Goal: Transaction & Acquisition: Purchase product/service

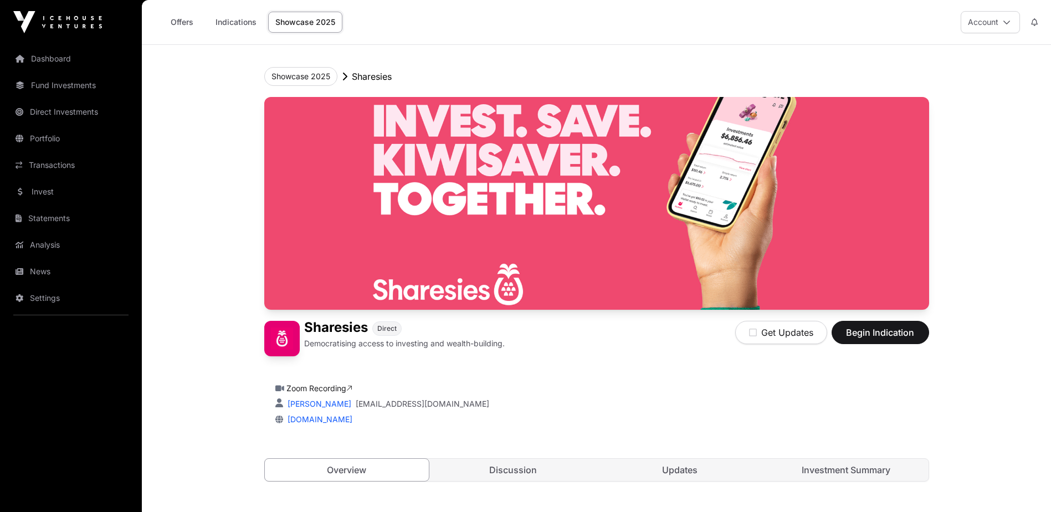
click at [824, 468] on link "Investment Summary" at bounding box center [846, 470] width 165 height 22
click at [859, 327] on span "Begin Indication" at bounding box center [881, 332] width 70 height 13
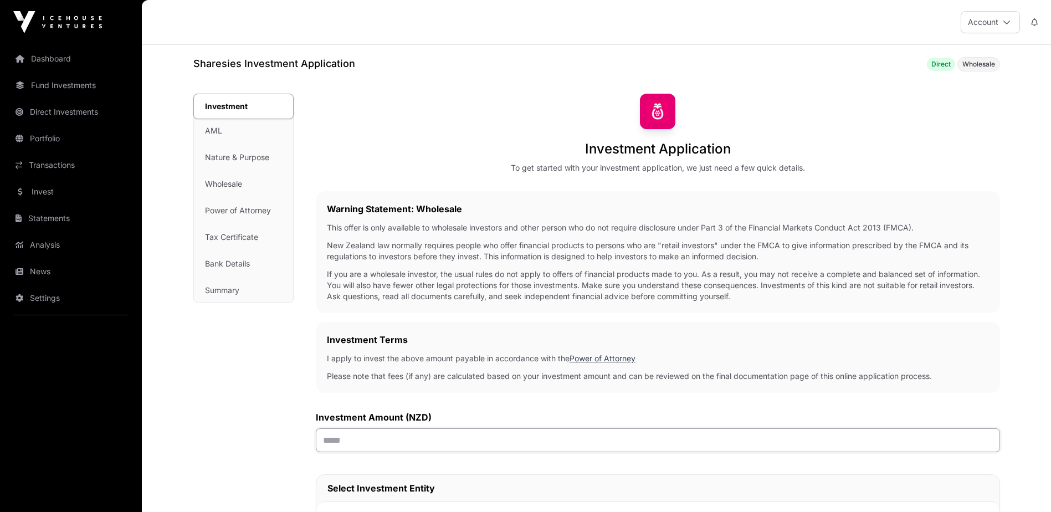
click at [340, 442] on input "text" at bounding box center [658, 440] width 684 height 24
type input "*******"
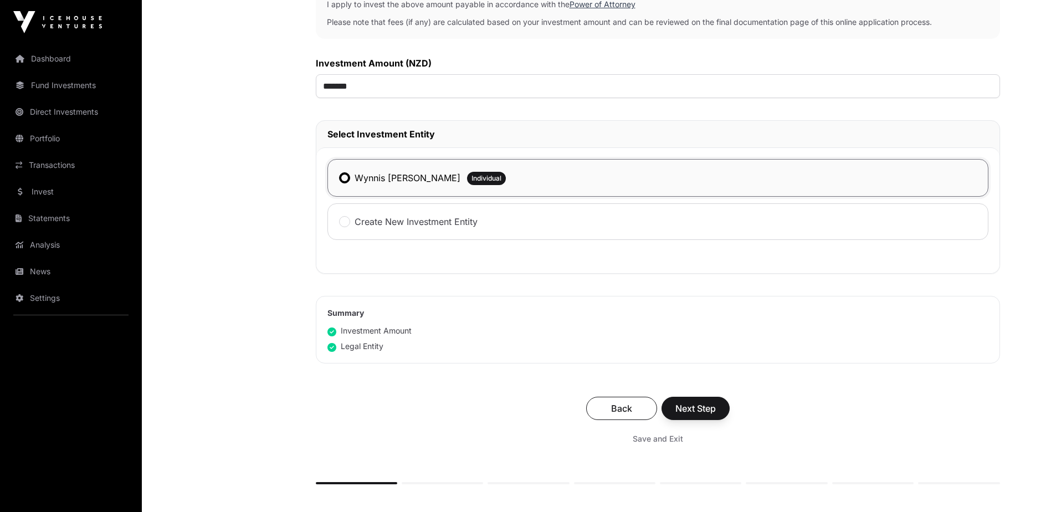
scroll to position [388, 0]
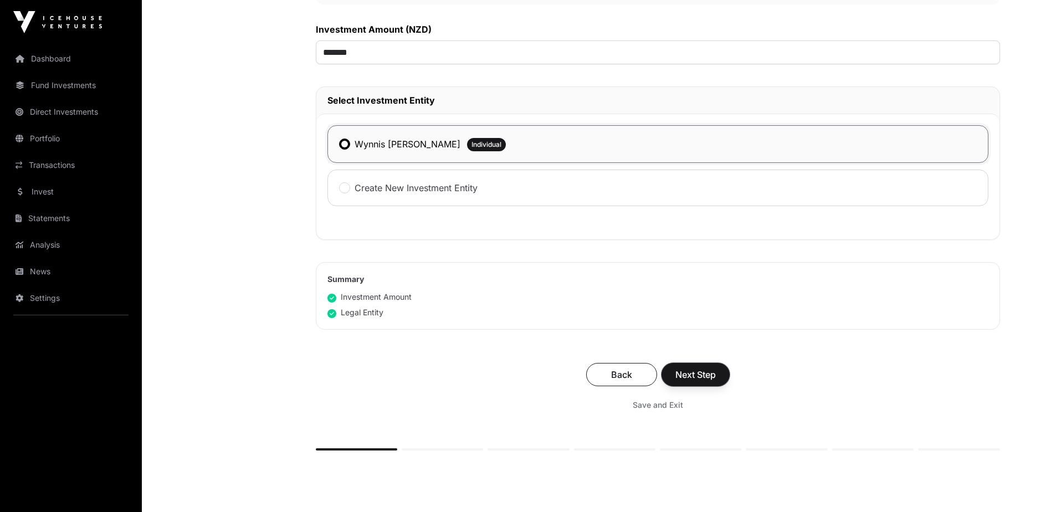
click at [682, 374] on span "Next Step" at bounding box center [696, 374] width 40 height 13
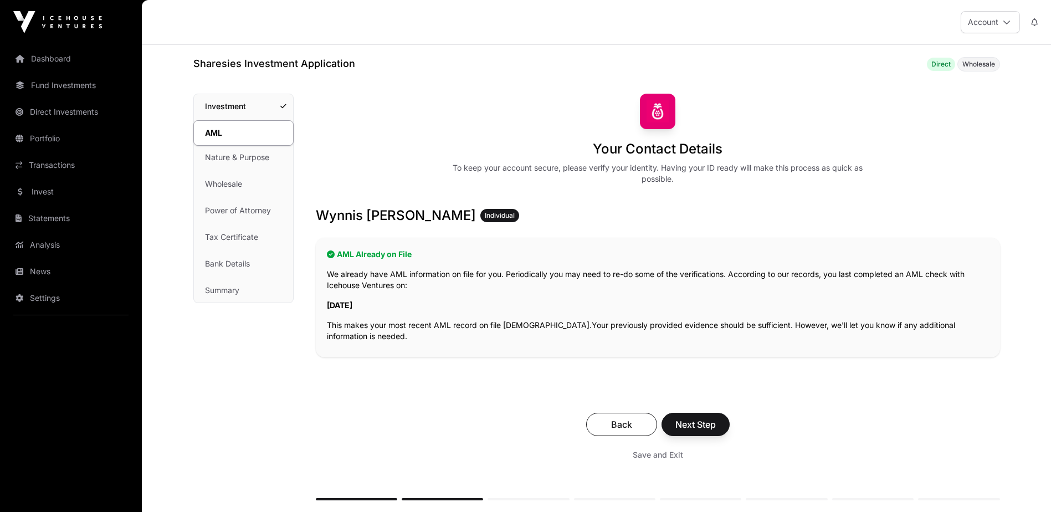
click at [749, 385] on div "Your Contact Details To keep your account secure, please verify your identity. …" at bounding box center [658, 297] width 684 height 407
click at [694, 422] on span "Next Step" at bounding box center [696, 424] width 40 height 13
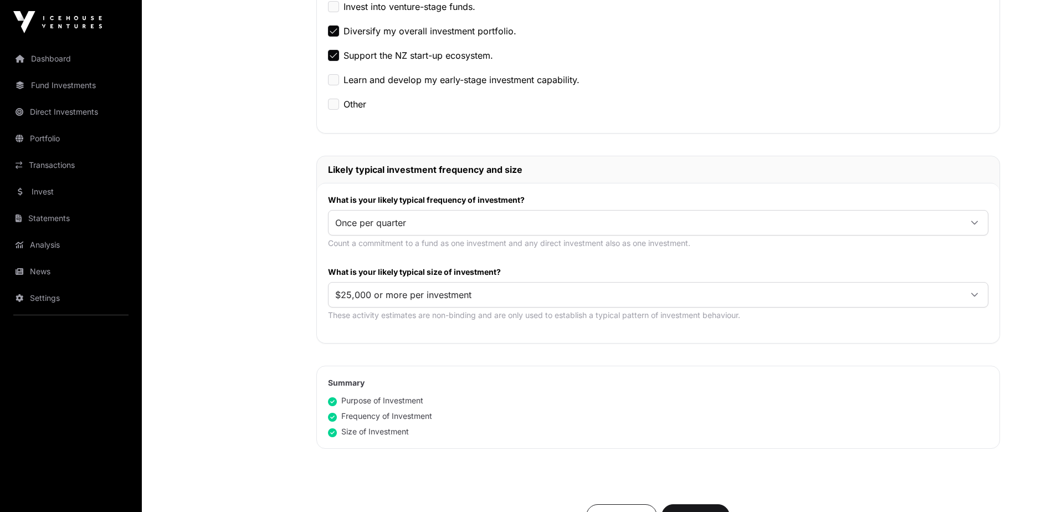
scroll to position [443, 0]
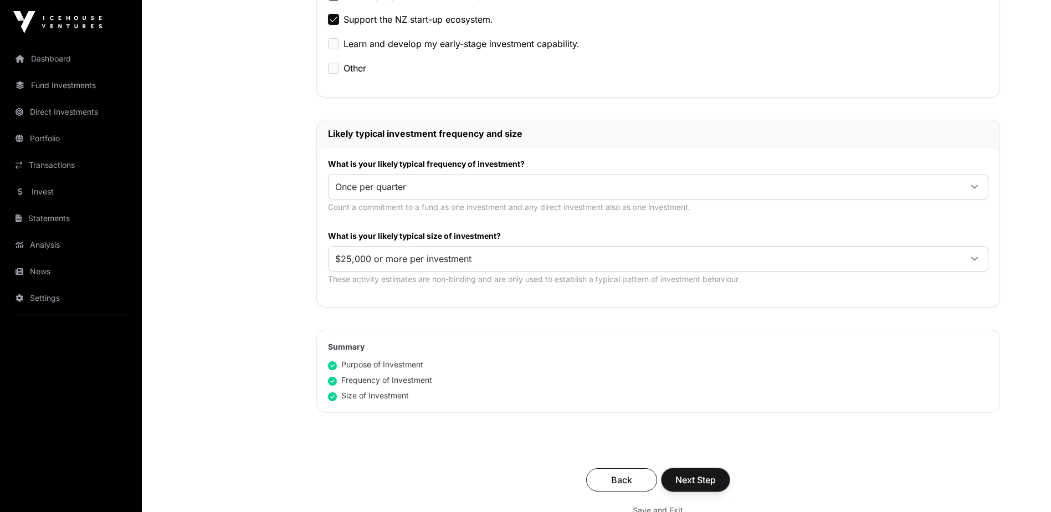
click at [684, 482] on span "Next Step" at bounding box center [696, 479] width 40 height 13
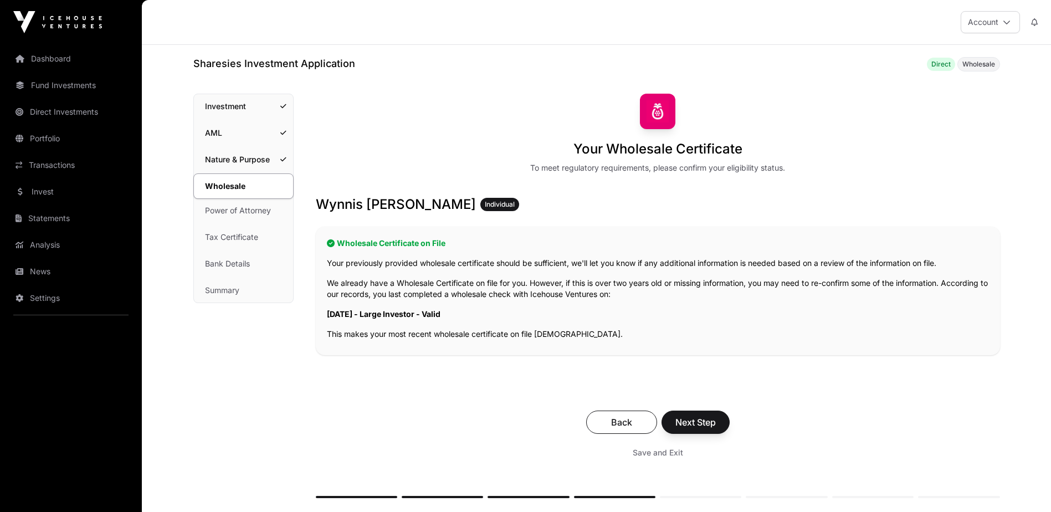
click at [398, 205] on h3 "Wynnis Anne Armour Individual" at bounding box center [658, 205] width 684 height 18
click at [697, 425] on span "Next Step" at bounding box center [696, 422] width 40 height 13
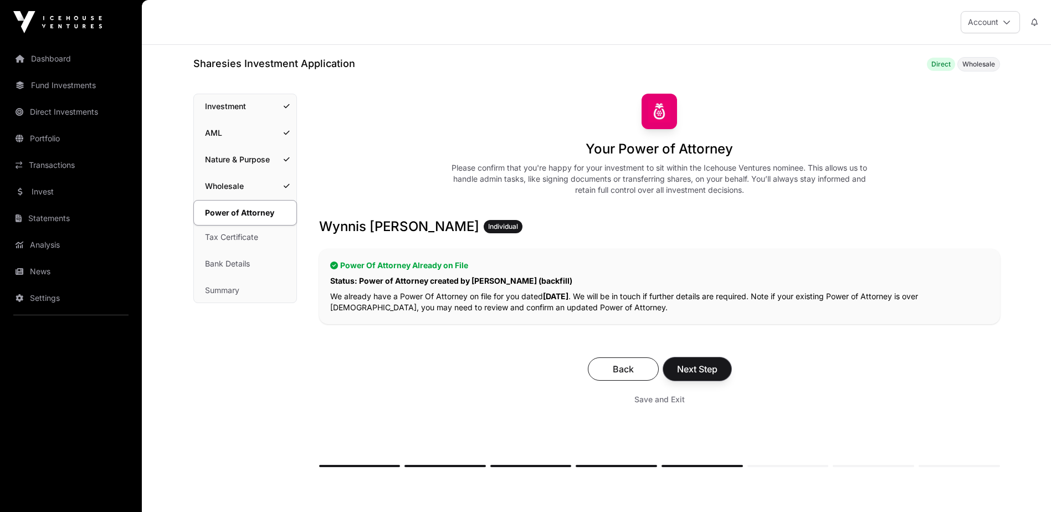
click at [696, 366] on span "Next Step" at bounding box center [697, 368] width 40 height 13
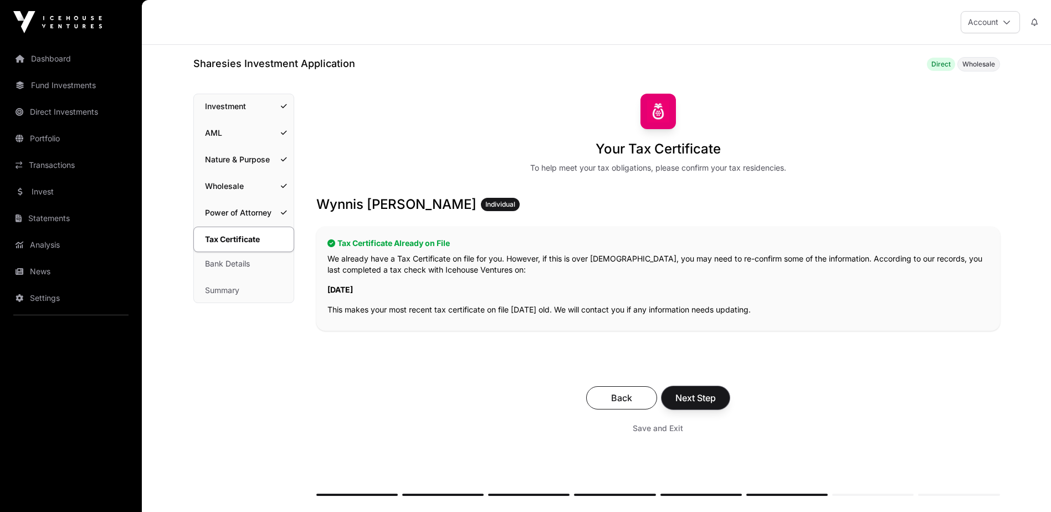
click at [693, 397] on span "Next Step" at bounding box center [696, 397] width 40 height 13
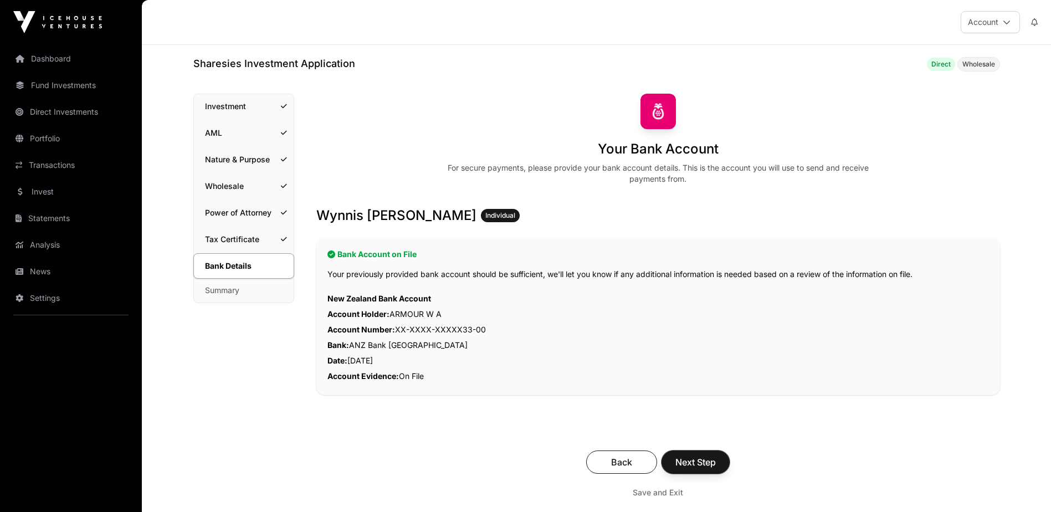
click at [681, 463] on span "Next Step" at bounding box center [696, 462] width 40 height 13
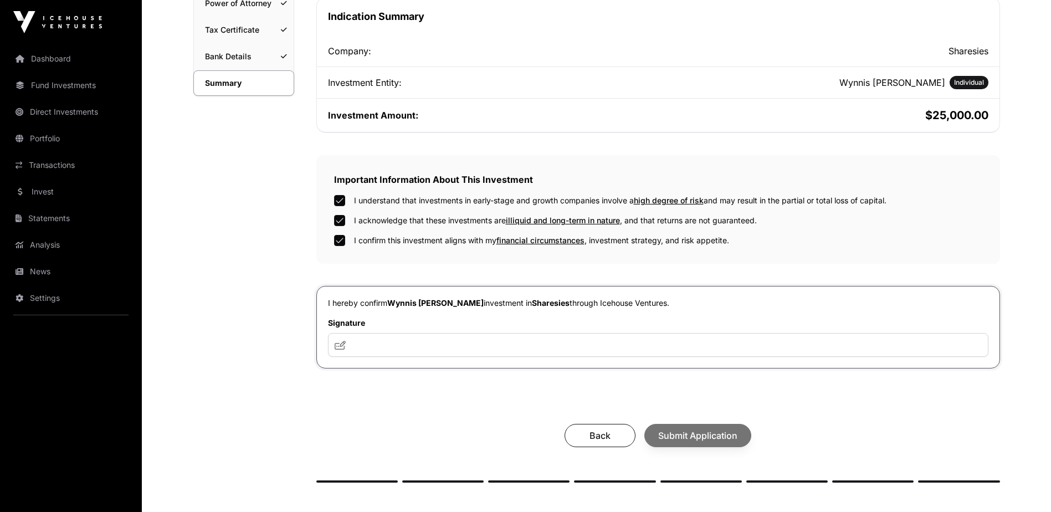
scroll to position [222, 0]
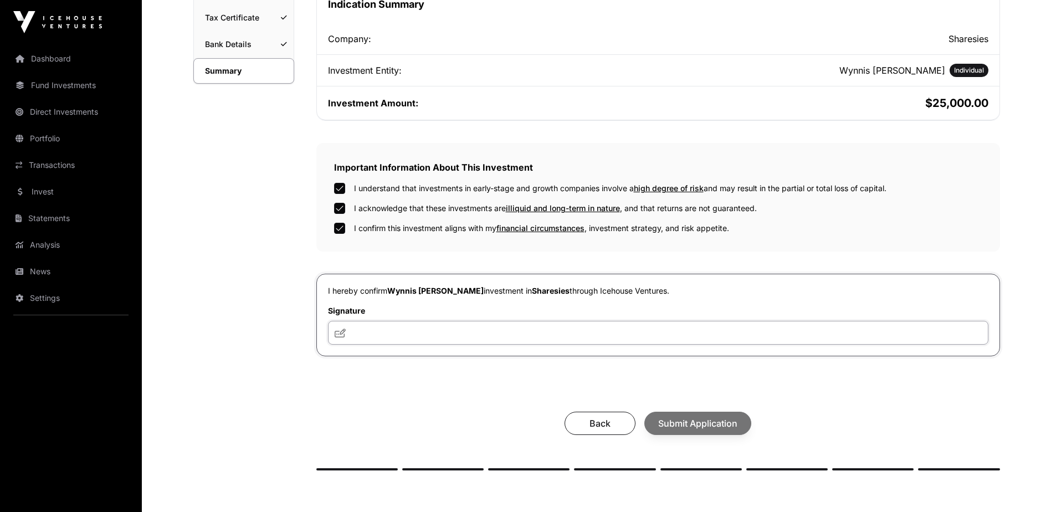
click at [358, 330] on input "text" at bounding box center [658, 333] width 661 height 24
type input "**********"
click at [713, 425] on span "Submit Application" at bounding box center [697, 423] width 79 height 13
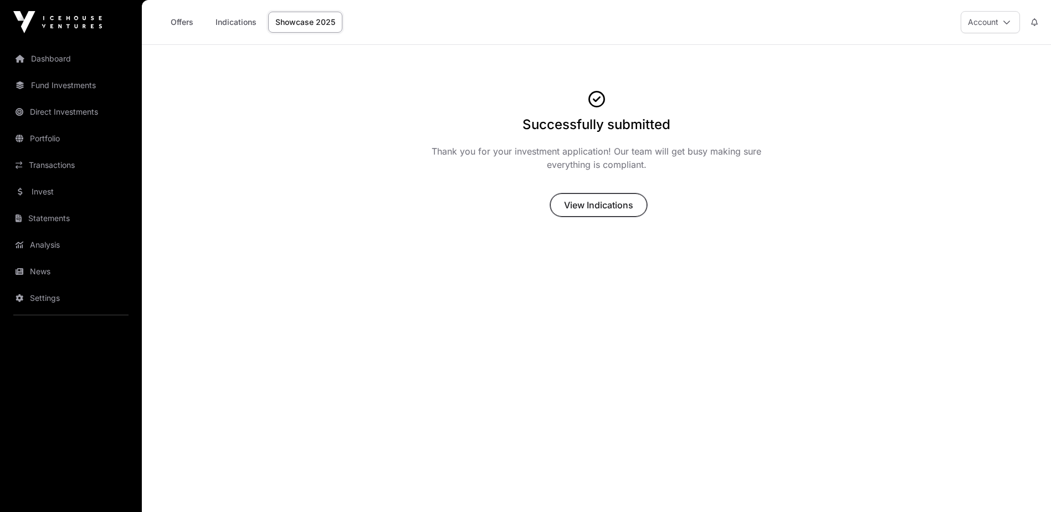
click at [606, 207] on span "View Indications" at bounding box center [598, 204] width 69 height 13
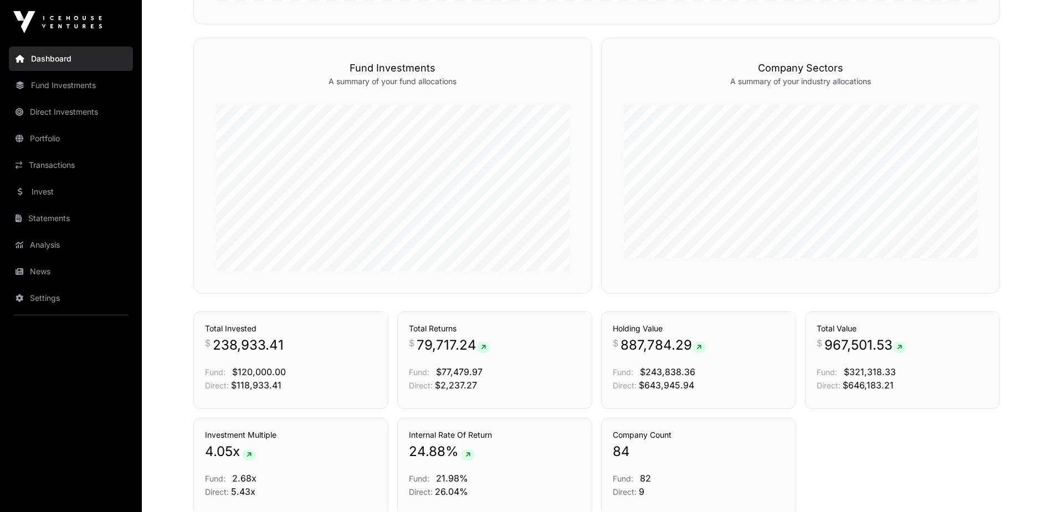
scroll to position [665, 0]
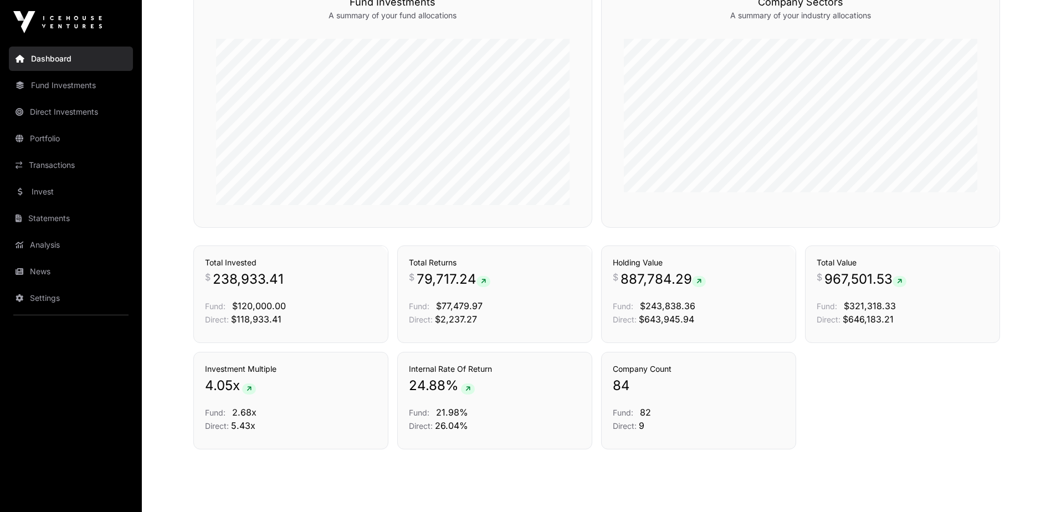
click at [556, 232] on link "Transactions" at bounding box center [558, 226] width 46 height 11
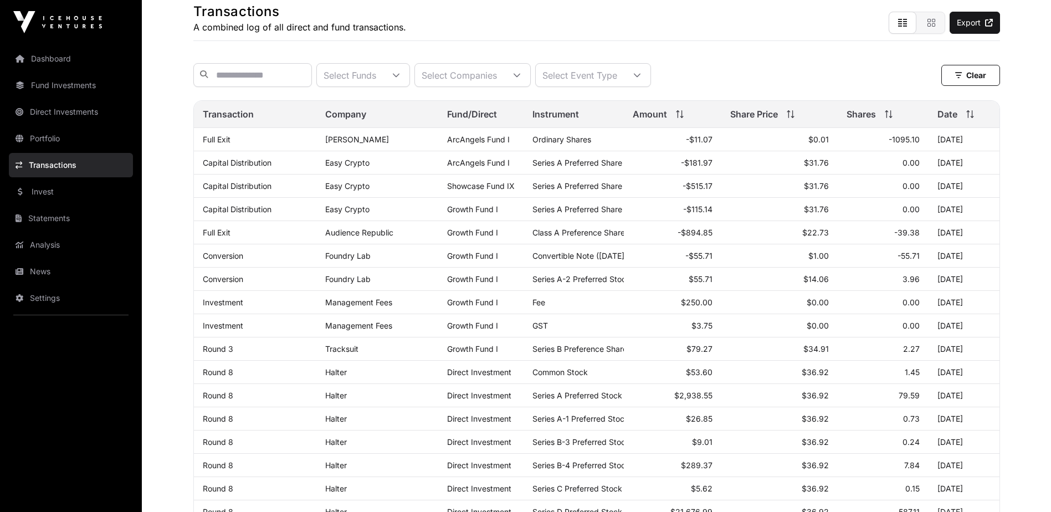
scroll to position [111, 0]
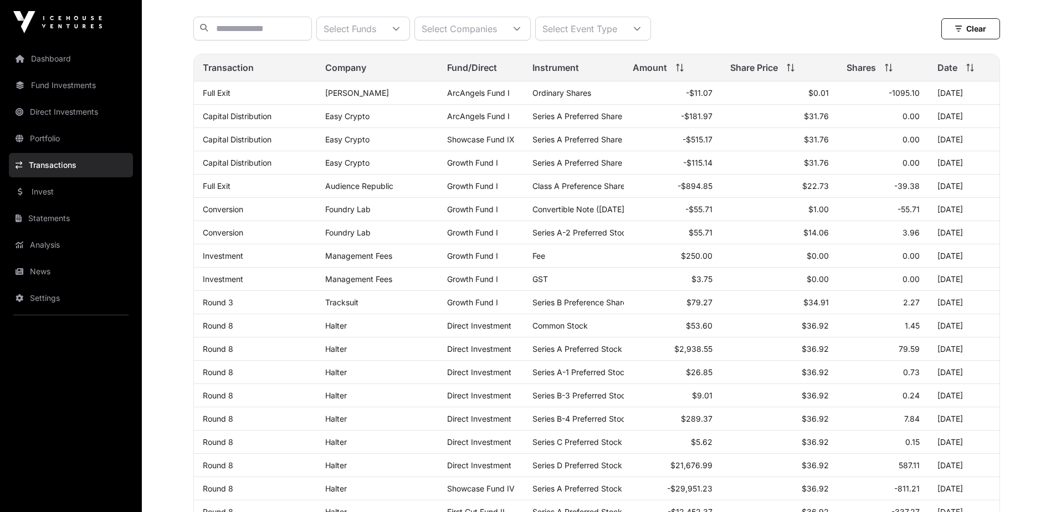
click at [662, 74] on span "Amount" at bounding box center [650, 67] width 34 height 13
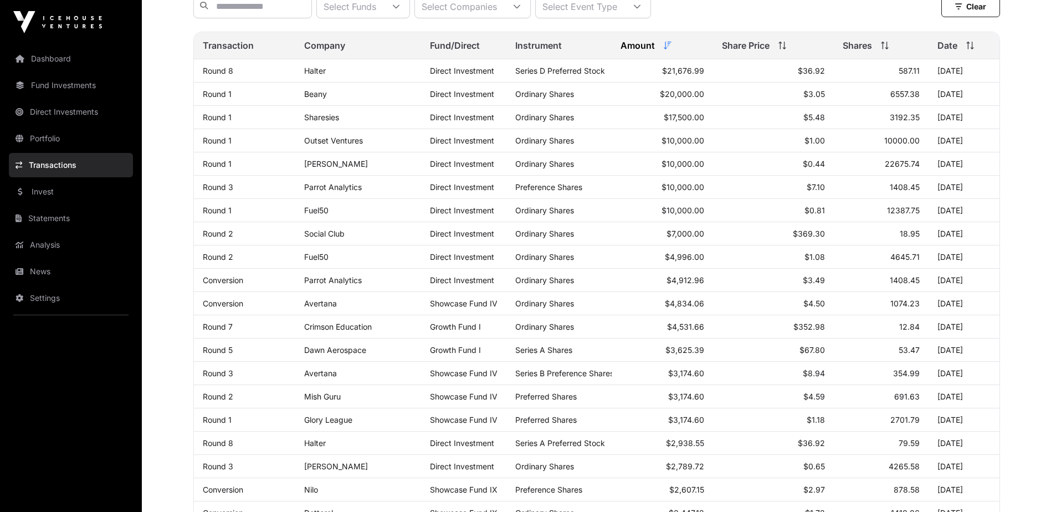
scroll to position [125, 0]
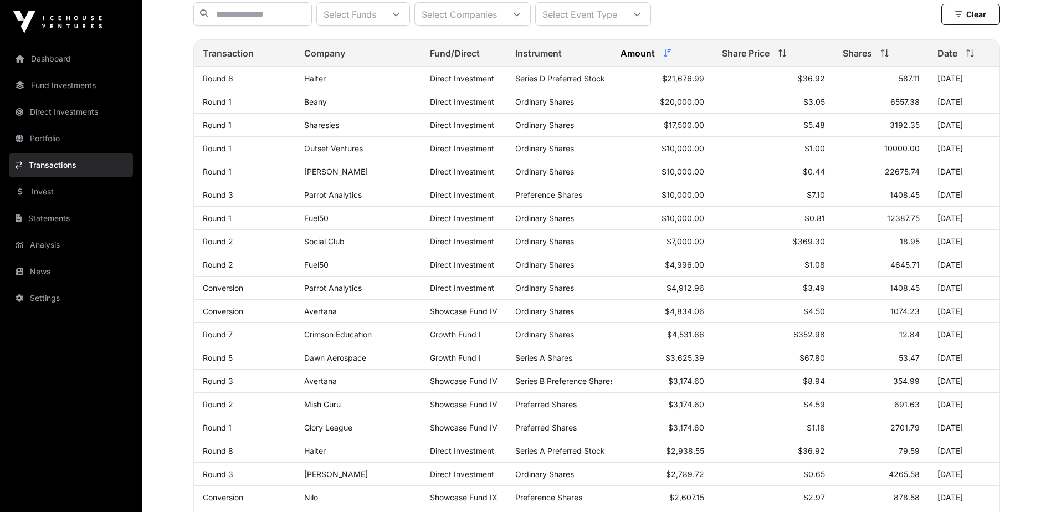
click at [667, 57] on icon at bounding box center [668, 53] width 8 height 8
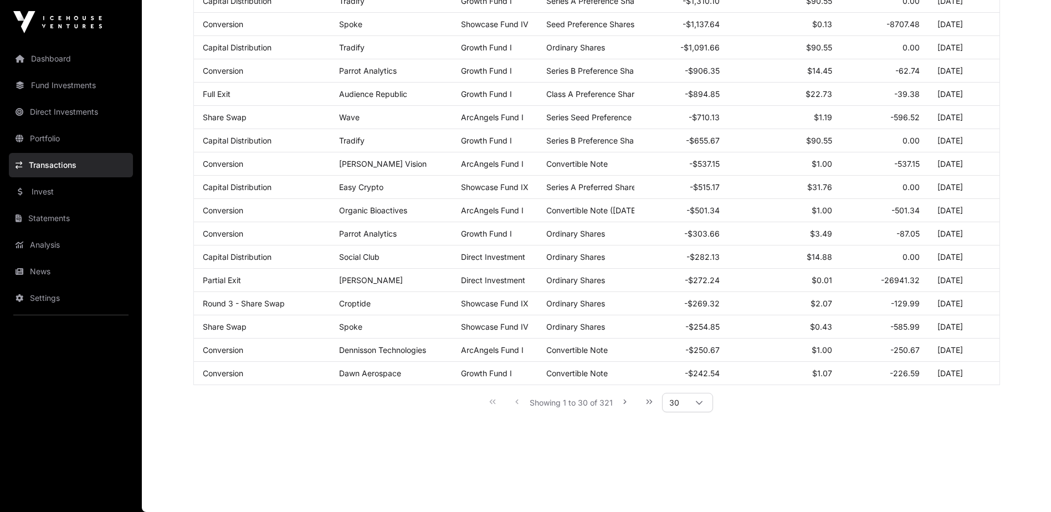
scroll to position [513, 0]
click at [699, 404] on icon at bounding box center [699, 403] width 7 height 4
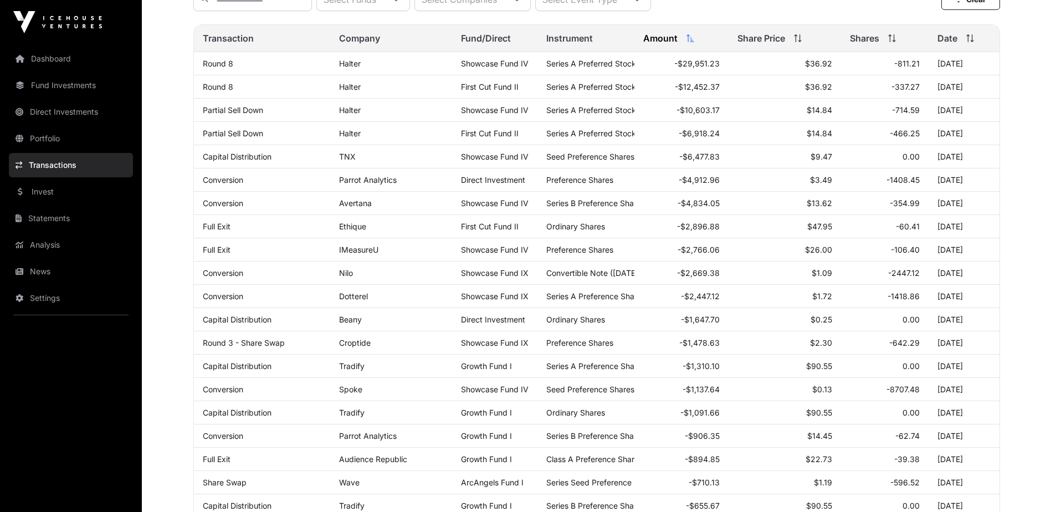
scroll to position [0, 0]
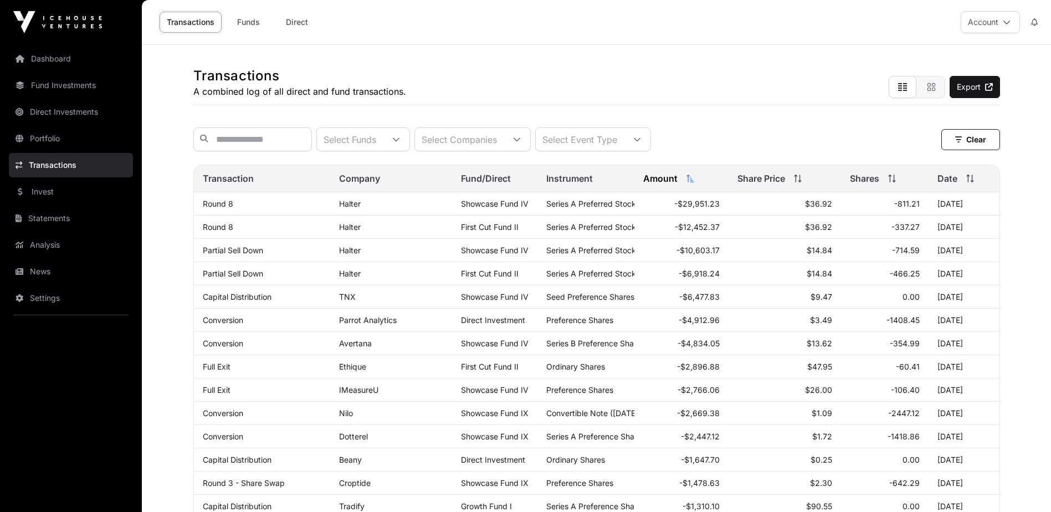
click at [641, 143] on icon at bounding box center [637, 140] width 8 height 8
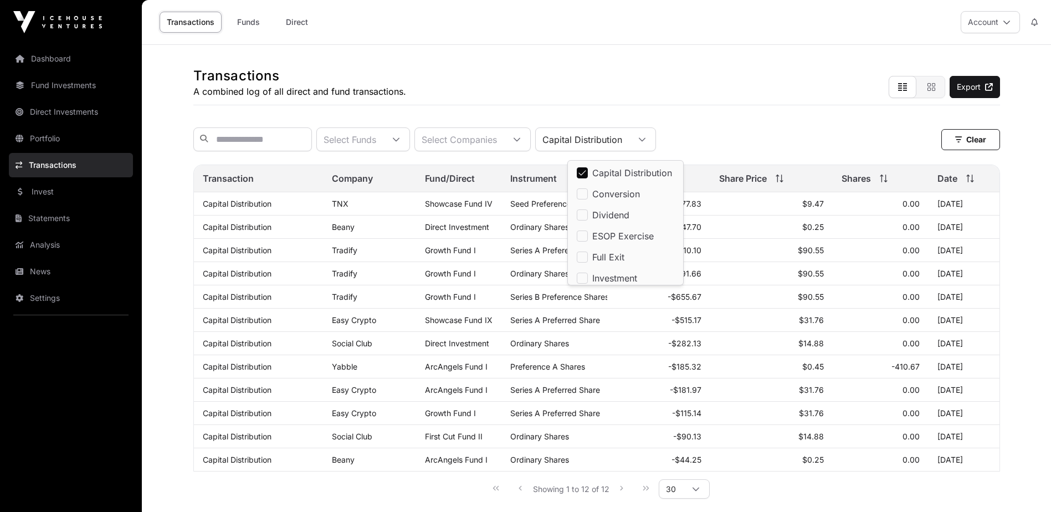
click at [646, 142] on icon at bounding box center [642, 140] width 8 height 8
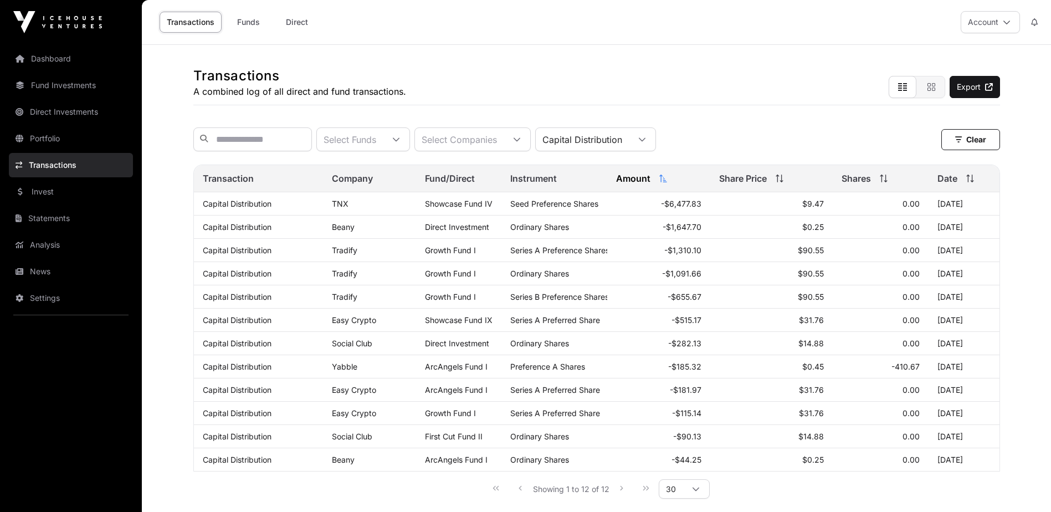
click at [36, 85] on link "Fund Investments" at bounding box center [71, 85] width 124 height 24
click at [66, 112] on link "Direct Investments" at bounding box center [71, 112] width 124 height 24
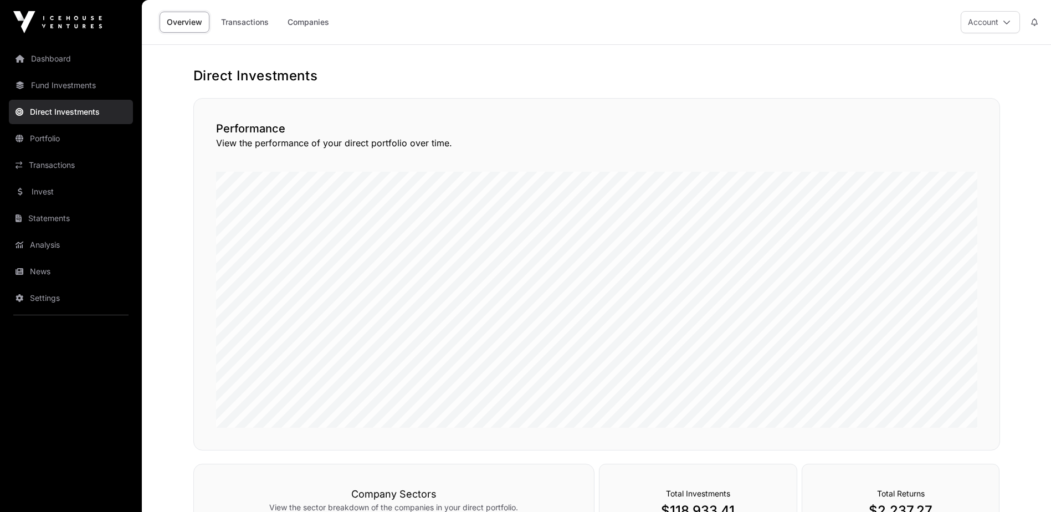
click at [303, 18] on link "Companies" at bounding box center [308, 22] width 56 height 21
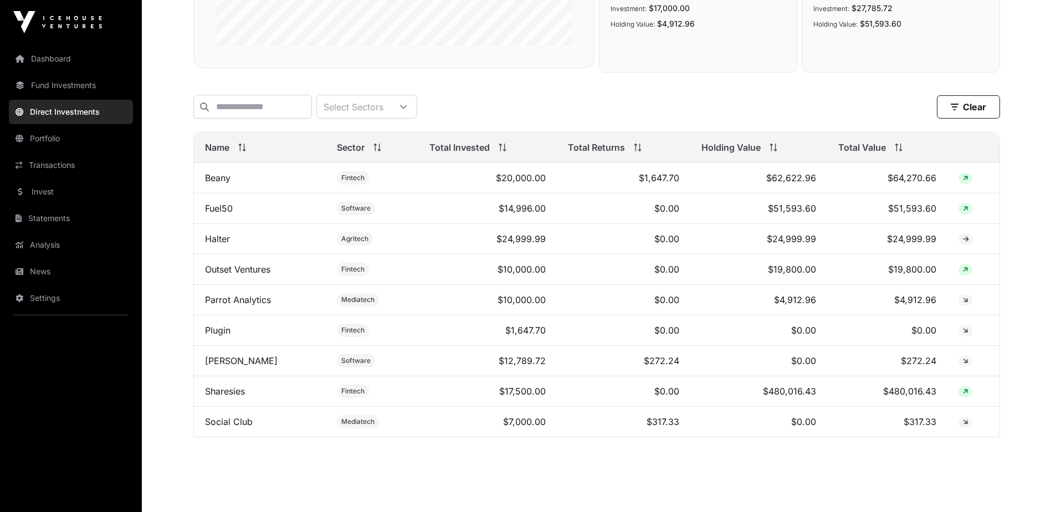
scroll to position [312, 0]
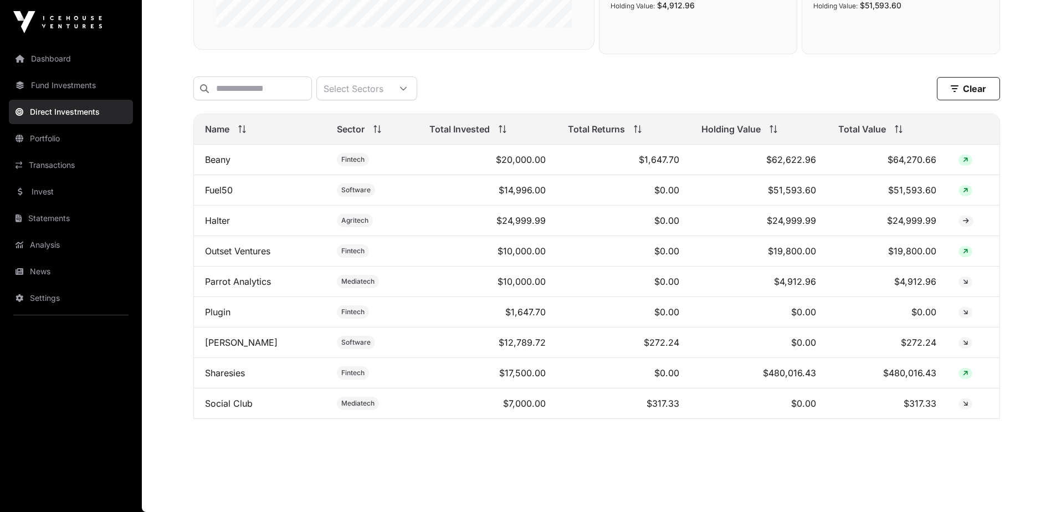
click at [42, 84] on link "Fund Investments" at bounding box center [71, 85] width 124 height 24
click at [17, 84] on icon at bounding box center [20, 85] width 9 height 8
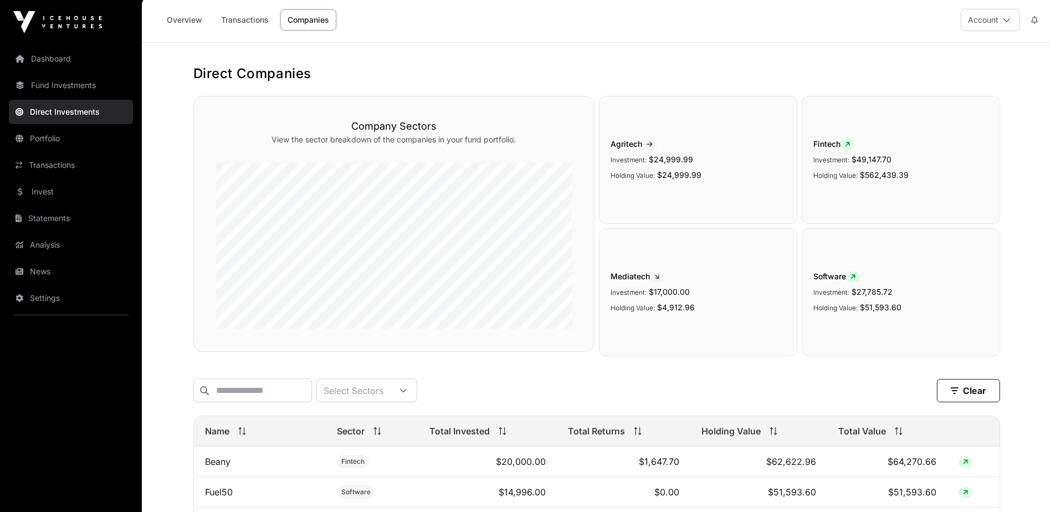
scroll to position [0, 0]
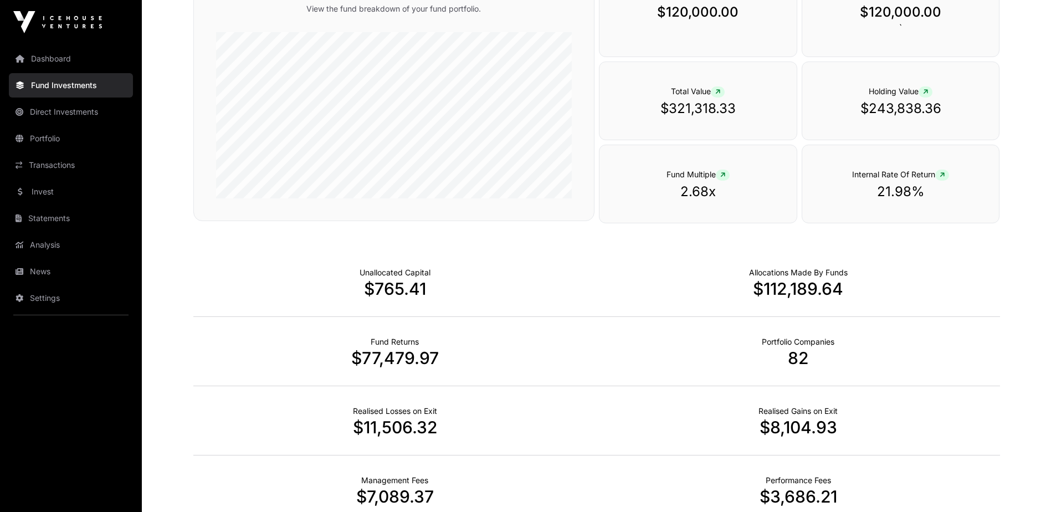
scroll to position [646, 0]
